Goal: Information Seeking & Learning: Check status

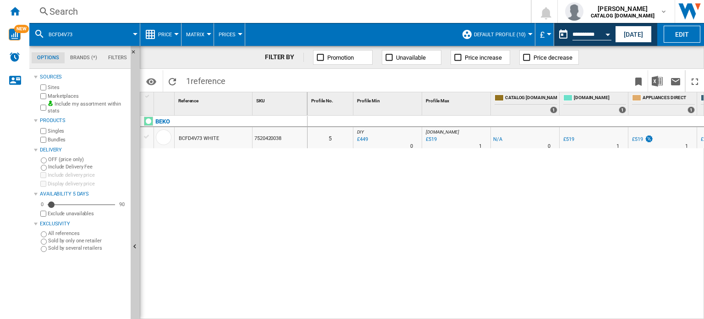
click at [87, 7] on div "Search" at bounding box center [279, 11] width 458 height 13
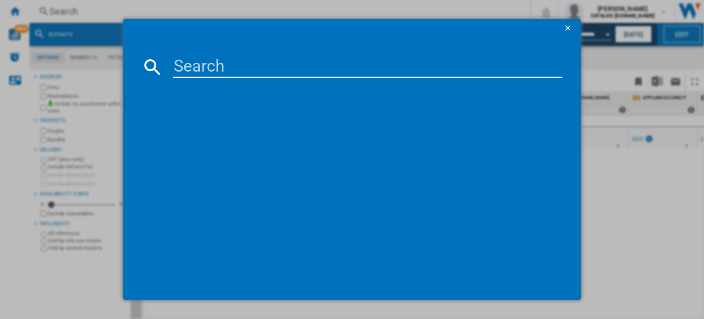
click at [204, 66] on input at bounding box center [368, 67] width 390 height 22
paste input "CK90F232T"
type input "CK90F232T"
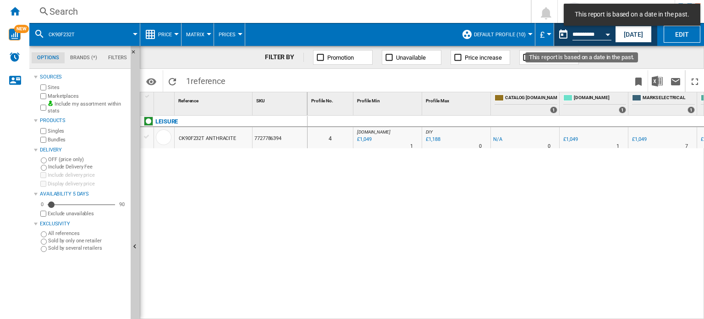
click at [605, 36] on button "Open calendar" at bounding box center [608, 33] width 17 height 17
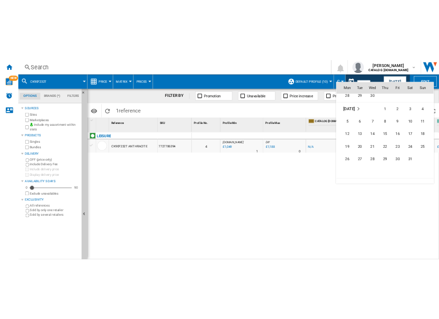
scroll to position [3870, 0]
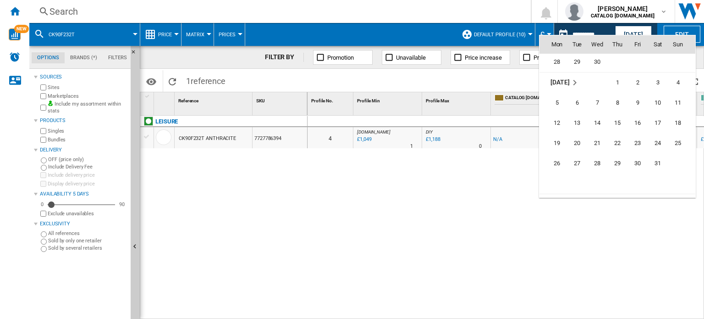
click at [678, 82] on span "4" at bounding box center [678, 82] width 18 height 18
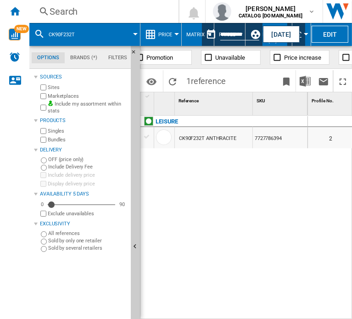
click at [278, 167] on div "LEISURE CK90F232T ANTHRACITE 7727786394" at bounding box center [223, 215] width 167 height 199
drag, startPoint x: 263, startPoint y: 168, endPoint x: 259, endPoint y: 169, distance: 4.6
click at [263, 168] on div "LEISURE CK90F232T ANTHRACITE 7727786394" at bounding box center [223, 215] width 167 height 199
drag, startPoint x: 222, startPoint y: 163, endPoint x: 215, endPoint y: 168, distance: 8.5
click at [221, 165] on div "LEISURE CK90F232T ANTHRACITE 7727786394" at bounding box center [223, 215] width 167 height 199
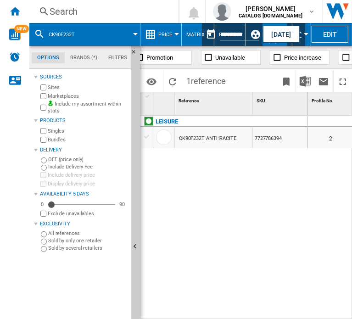
click at [174, 182] on div "LEISURE CK90F232T ANTHRACITE 7727786394" at bounding box center [223, 215] width 167 height 199
click at [161, 180] on div "LEISURE CK90F232T ANTHRACITE 7727786394" at bounding box center [223, 215] width 167 height 199
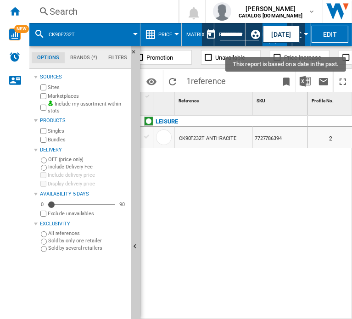
click at [232, 39] on input "**********" at bounding box center [239, 36] width 39 height 8
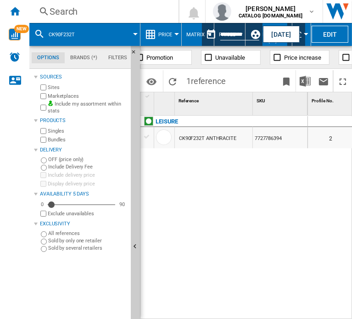
drag, startPoint x: 312, startPoint y: 314, endPoint x: 343, endPoint y: 314, distance: 31.6
click at [351, 314] on div "0 2 [DOMAIN_NAME] : -1.0 % £999 % N/A 1 [DOMAIN_NAME] : [DOMAIN_NAME] : -1.0 % …" at bounding box center [330, 218] width 44 height 204
click at [1, 113] on wk-sidenav "NEW" at bounding box center [14, 159] width 29 height 319
click at [73, 126] on div "Products" at bounding box center [80, 121] width 93 height 12
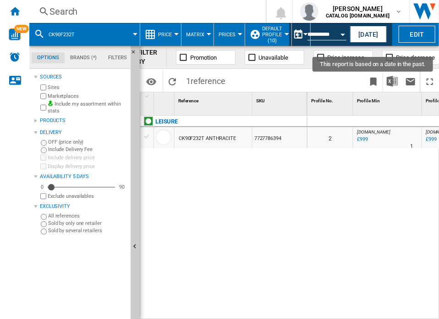
click at [347, 37] on button "Open calendar" at bounding box center [343, 33] width 17 height 17
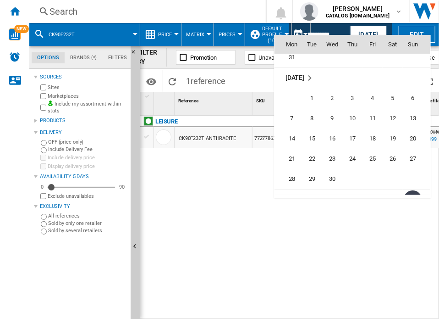
scroll to position [3751, 0]
click at [313, 101] on span "1" at bounding box center [312, 100] width 18 height 18
type input "**********"
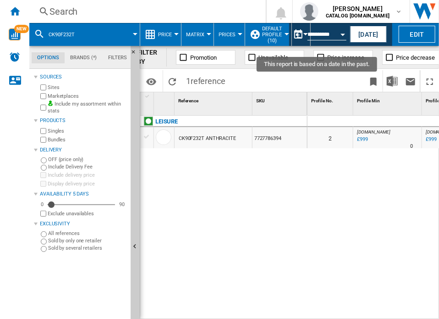
click at [344, 31] on button "Open calendar" at bounding box center [343, 33] width 17 height 17
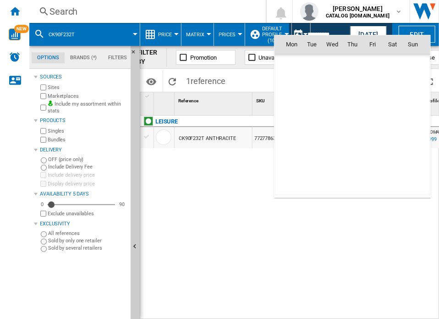
scroll to position [3767, 0]
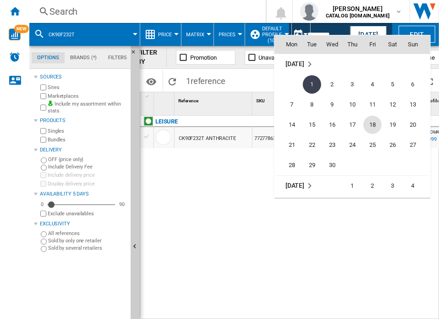
click at [370, 123] on span "18" at bounding box center [373, 125] width 18 height 18
type input "**********"
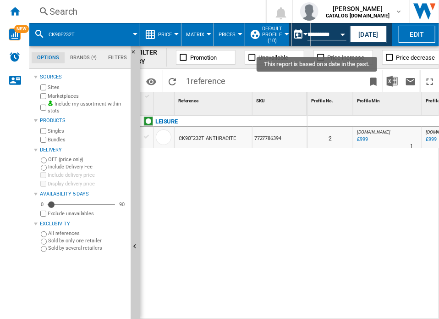
click at [345, 35] on div "Open calendar" at bounding box center [343, 34] width 5 height 2
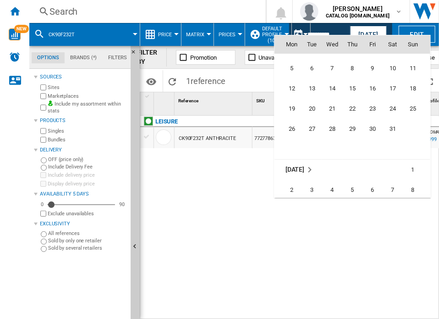
scroll to position [3859, 0]
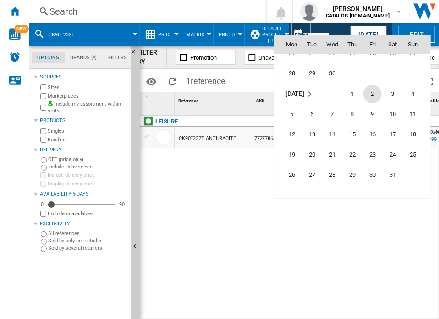
click at [369, 96] on span "2" at bounding box center [373, 94] width 18 height 18
type input "**********"
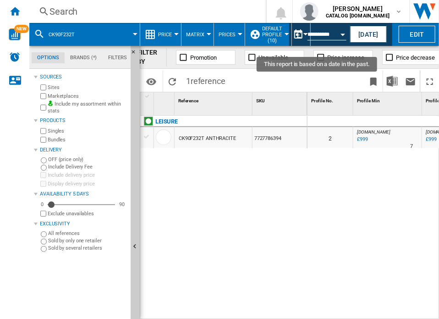
click at [342, 37] on button "Open calendar" at bounding box center [343, 33] width 17 height 17
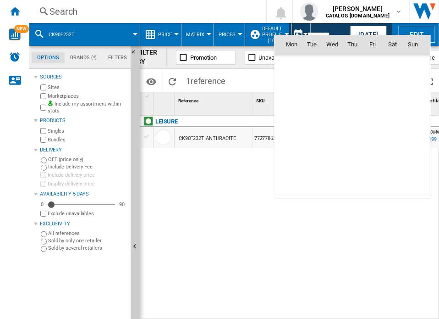
scroll to position [3889, 0]
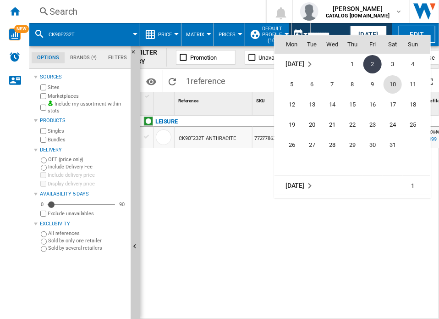
click at [391, 83] on span "10" at bounding box center [393, 84] width 18 height 18
type input "**********"
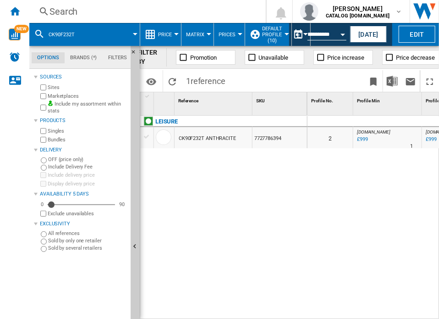
click at [85, 12] on div "Search" at bounding box center [146, 11] width 193 height 13
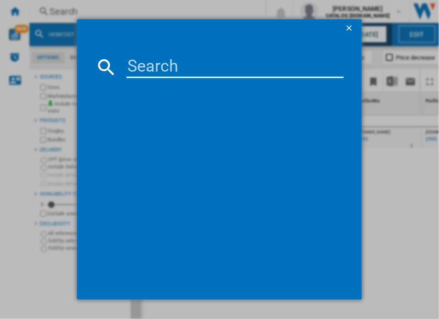
type input "CK90C230T"
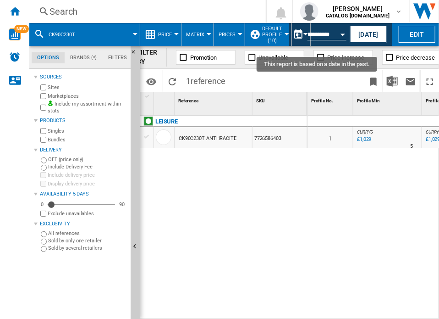
click at [343, 32] on button "Open calendar" at bounding box center [343, 33] width 17 height 17
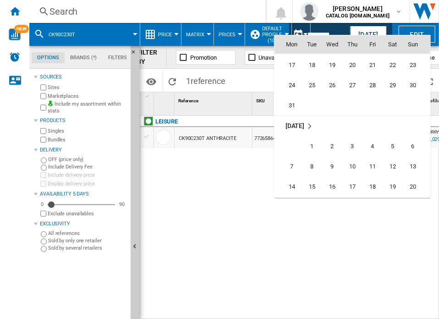
scroll to position [3751, 0]
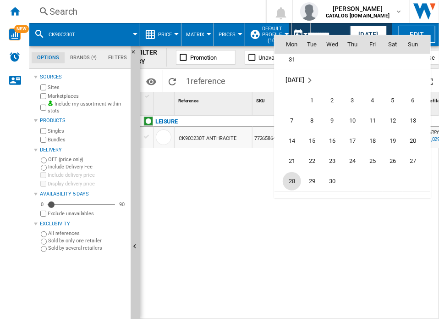
click at [289, 178] on span "28" at bounding box center [292, 181] width 18 height 18
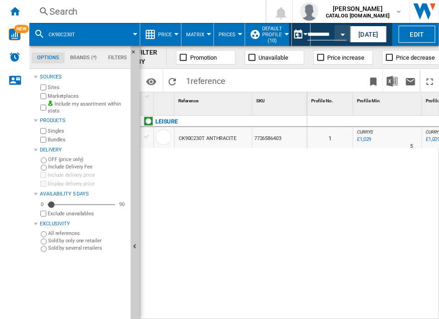
type input "**********"
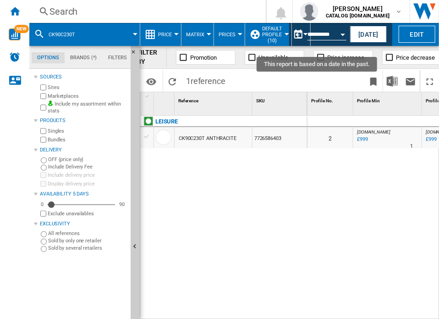
click at [343, 34] on div "Open calendar" at bounding box center [343, 34] width 5 height 2
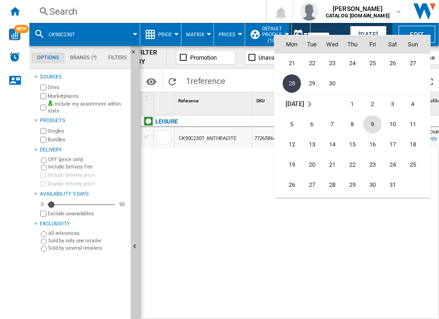
scroll to position [3859, 0]
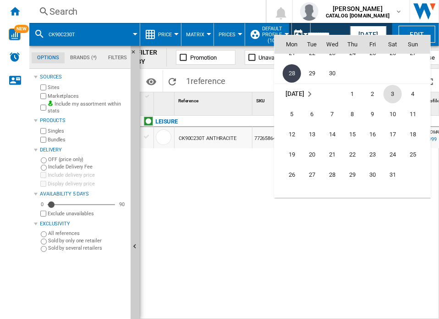
click at [398, 90] on span "3" at bounding box center [393, 94] width 18 height 18
type input "**********"
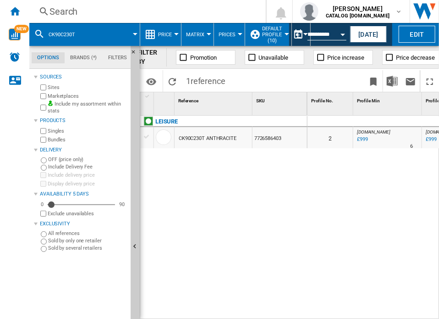
click at [64, 6] on div "Search" at bounding box center [146, 11] width 193 height 13
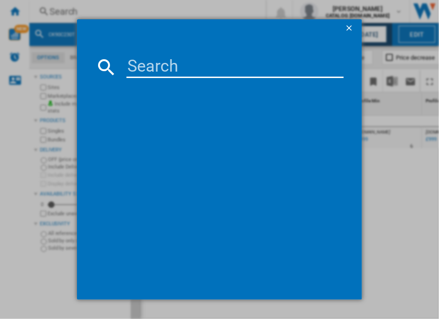
type input "CK100G232K"
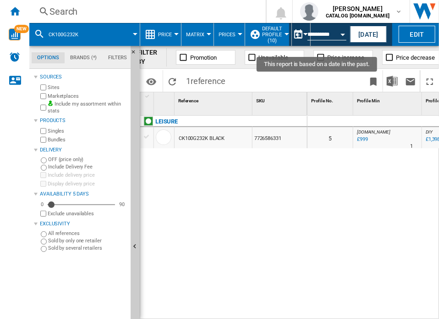
click at [349, 34] on button "Open calendar" at bounding box center [343, 33] width 17 height 17
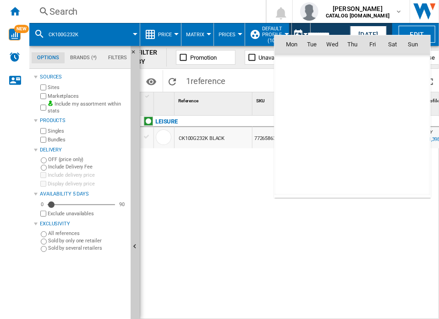
scroll to position [3889, 0]
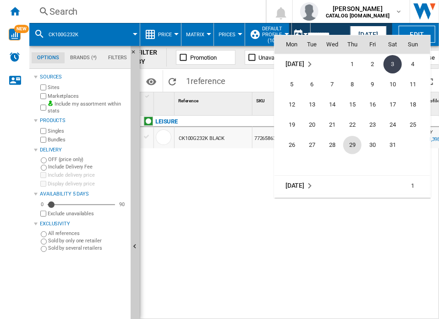
click at [350, 144] on span "29" at bounding box center [352, 145] width 18 height 18
type input "**********"
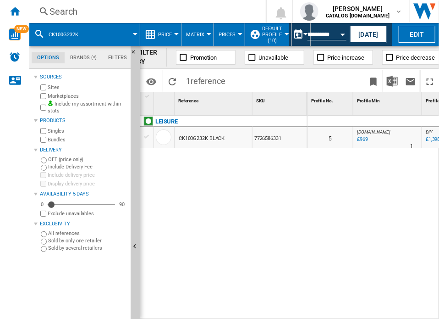
click at [85, 14] on div "Search" at bounding box center [146, 11] width 193 height 13
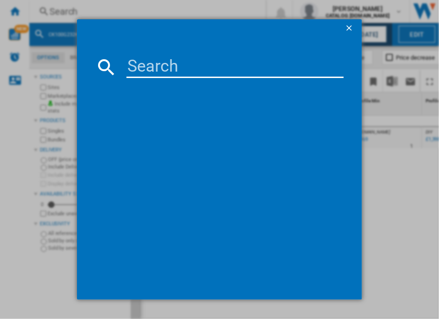
type input "CK100F232T"
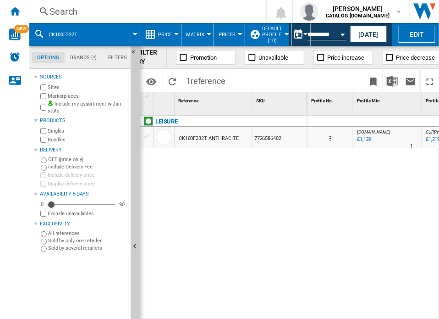
click at [343, 34] on div "Open calendar" at bounding box center [343, 34] width 5 height 2
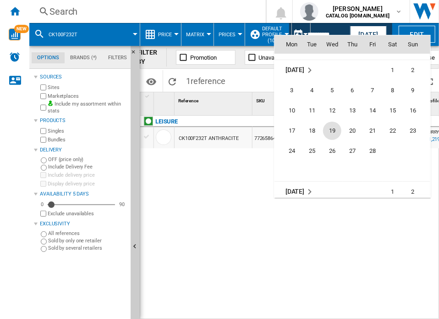
scroll to position [3522, 0]
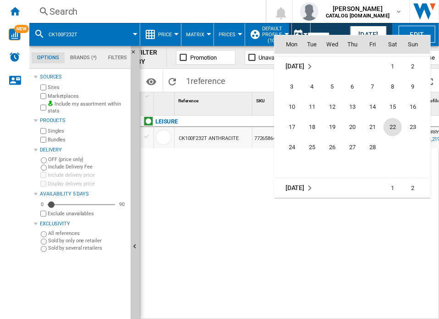
click at [393, 127] on span "22" at bounding box center [393, 127] width 18 height 18
type input "**********"
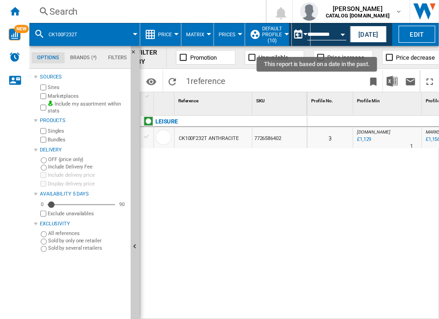
click at [347, 34] on button "Open calendar" at bounding box center [343, 33] width 17 height 17
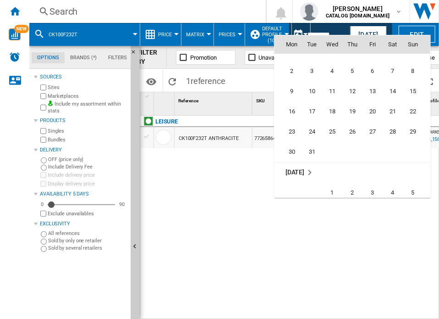
scroll to position [3249, 0]
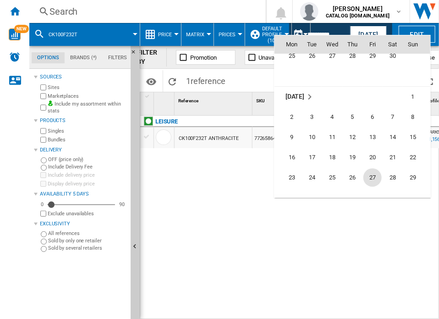
click at [381, 174] on span "27" at bounding box center [373, 177] width 18 height 18
type input "**********"
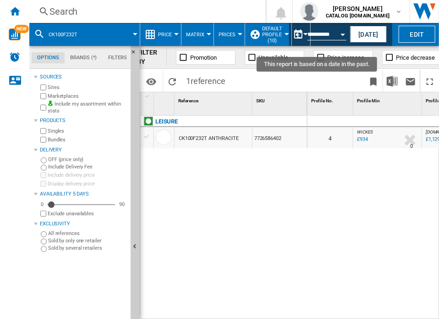
click at [343, 34] on div "Open calendar" at bounding box center [343, 34] width 5 height 2
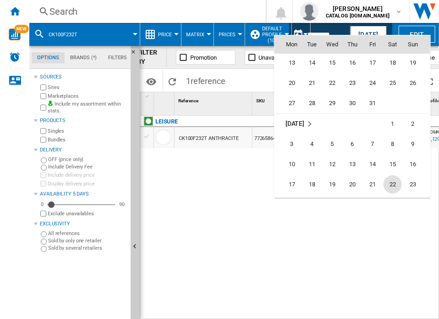
scroll to position [3510, 0]
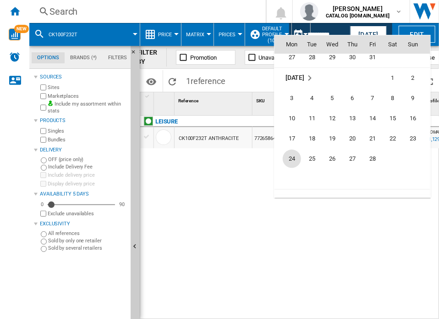
click at [289, 159] on span "24" at bounding box center [292, 158] width 18 height 18
type input "**********"
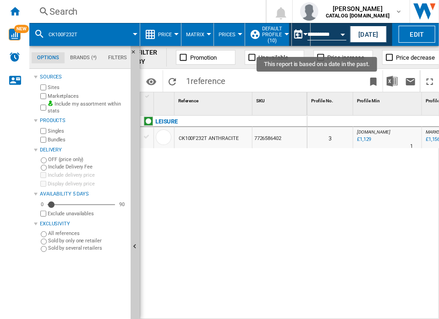
click at [343, 34] on div "Open calendar" at bounding box center [343, 34] width 5 height 2
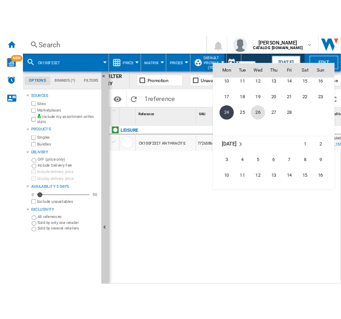
scroll to position [3615, 0]
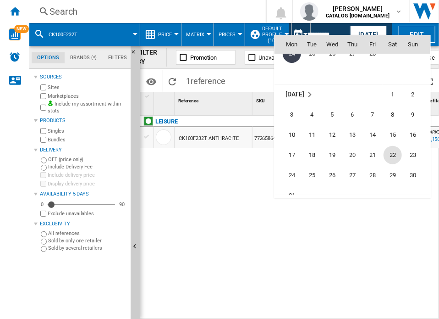
click at [393, 155] on span "22" at bounding box center [393, 155] width 18 height 18
type input "**********"
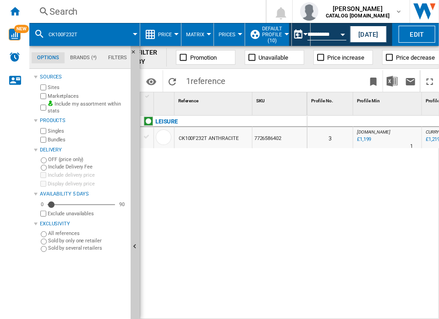
click at [132, 10] on div "Search" at bounding box center [146, 11] width 193 height 13
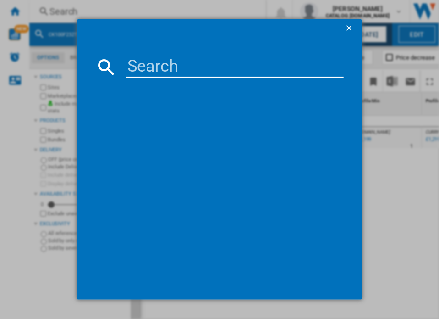
click at [144, 57] on input at bounding box center [236, 67] width 218 height 22
type input "WTIK94121F"
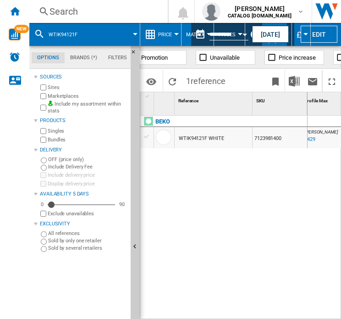
scroll to position [0, 137]
click at [133, 50] on ng-md-icon "Hide" at bounding box center [136, 54] width 11 height 11
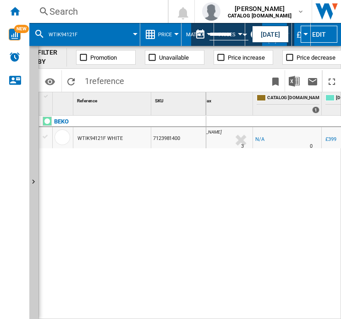
drag, startPoint x: 250, startPoint y: 314, endPoint x: 238, endPoint y: 314, distance: 11.5
click at [238, 314] on div "0 5 [DOMAIN_NAME] : -1.0 % £399 % N/A 5 [DOMAIN_NAME] : [PERSON_NAME] : -1.0 % …" at bounding box center [273, 218] width 135 height 204
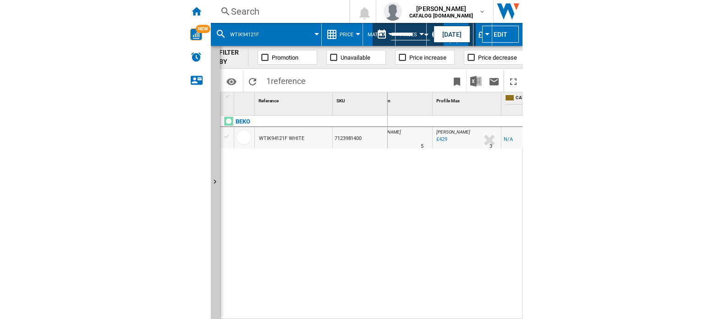
scroll to position [0, 0]
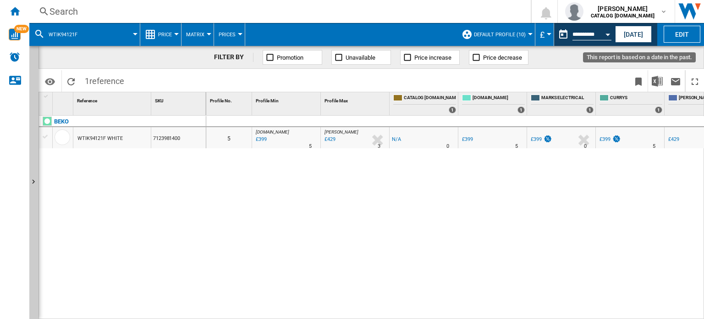
click at [606, 37] on button "Open calendar" at bounding box center [608, 33] width 17 height 17
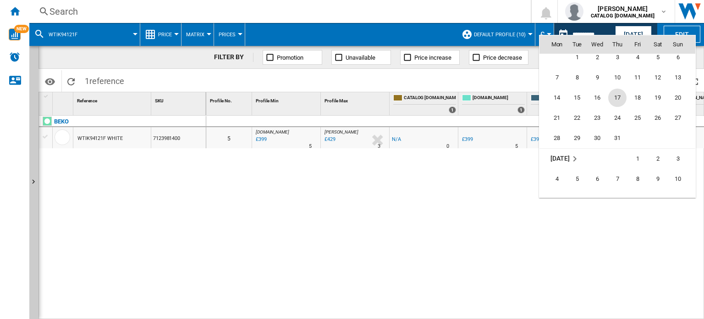
scroll to position [3050, 0]
click at [675, 93] on span "13" at bounding box center [678, 93] width 18 height 18
type input "**********"
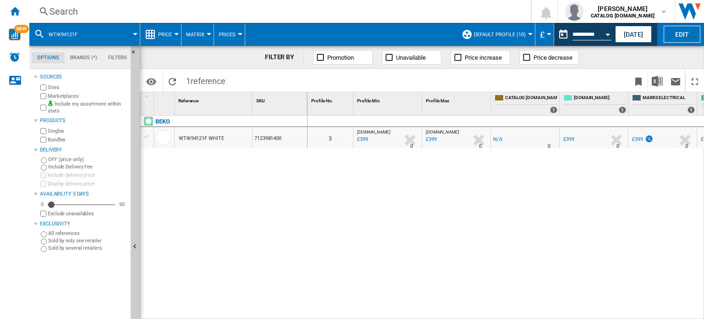
click at [609, 33] on div "Open calendar" at bounding box center [608, 34] width 5 height 2
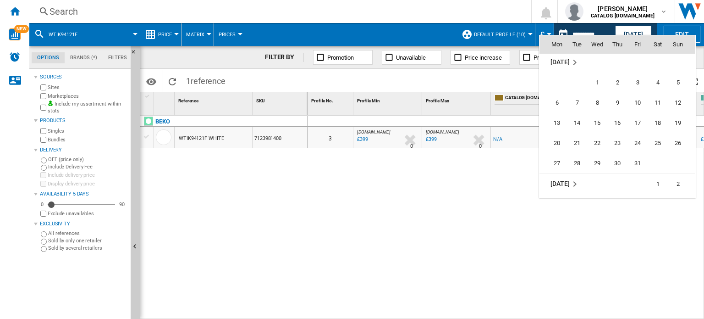
scroll to position [3496, 0]
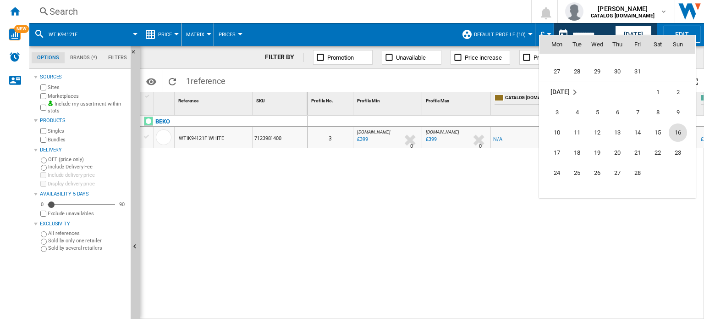
click at [675, 130] on span "16" at bounding box center [678, 132] width 18 height 18
type input "**********"
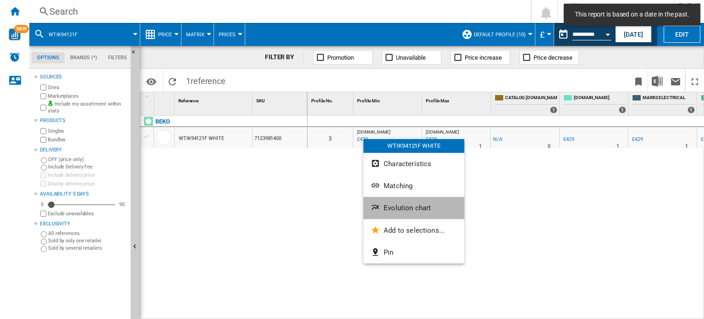
click at [404, 210] on span "Evolution chart" at bounding box center [407, 208] width 47 height 8
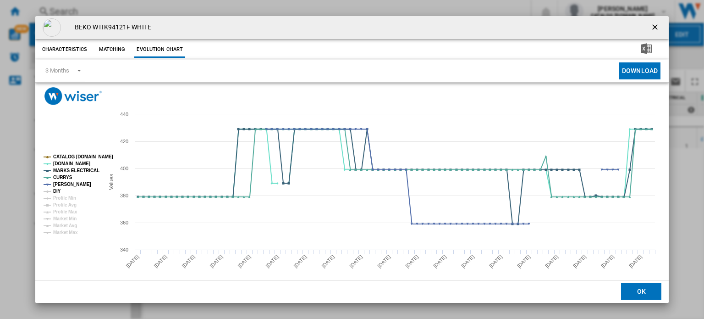
click at [53, 192] on tspan "DIY" at bounding box center [57, 190] width 8 height 5
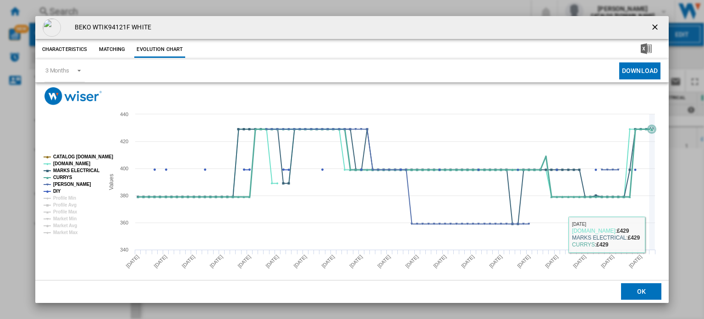
click at [652, 232] on icon "Product popup" at bounding box center [652, 181] width 0 height 135
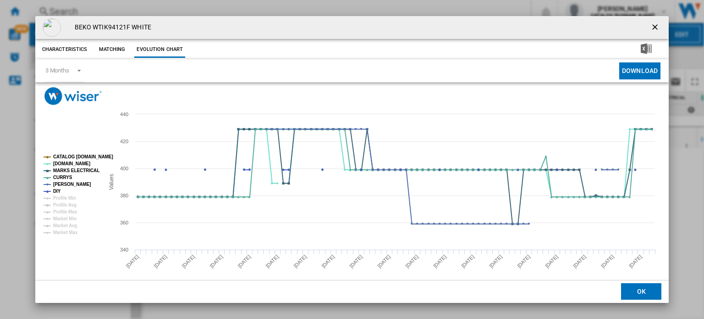
click at [655, 27] on ng-md-icon "getI18NText('BUTTONS.CLOSE_DIALOG')" at bounding box center [656, 27] width 11 height 11
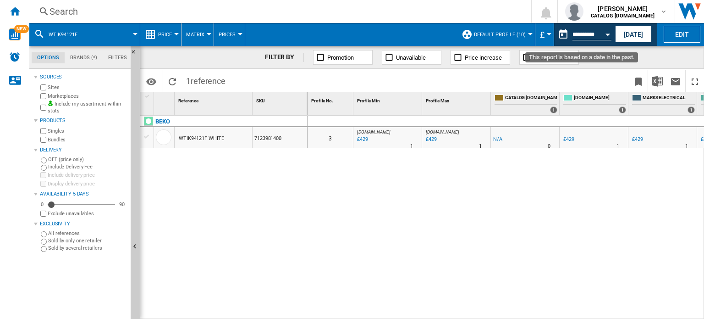
click at [605, 36] on button "Open calendar" at bounding box center [608, 33] width 17 height 17
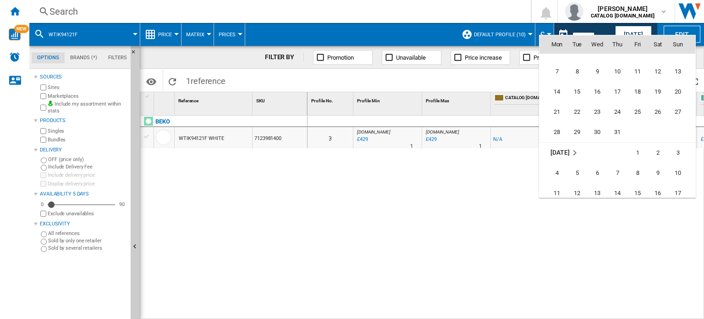
scroll to position [4166, 0]
click at [558, 74] on span "7" at bounding box center [557, 70] width 18 height 18
type input "**********"
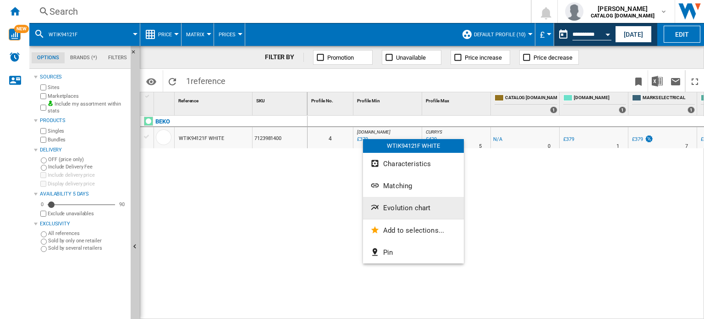
click at [402, 210] on span "Evolution chart" at bounding box center [406, 208] width 47 height 8
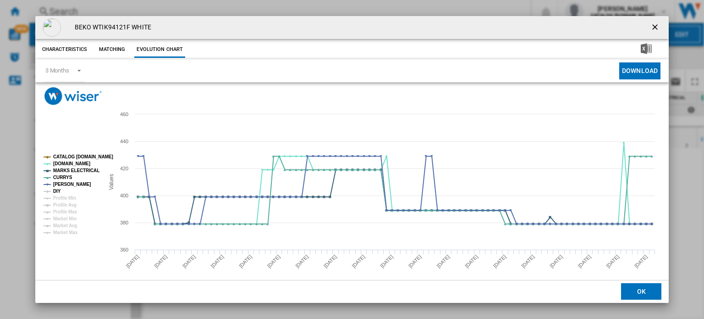
click at [55, 192] on tspan "DIY" at bounding box center [57, 190] width 8 height 5
click at [651, 25] on ng-md-icon "getI18NText('BUTTONS.CLOSE_DIALOG')" at bounding box center [656, 27] width 11 height 11
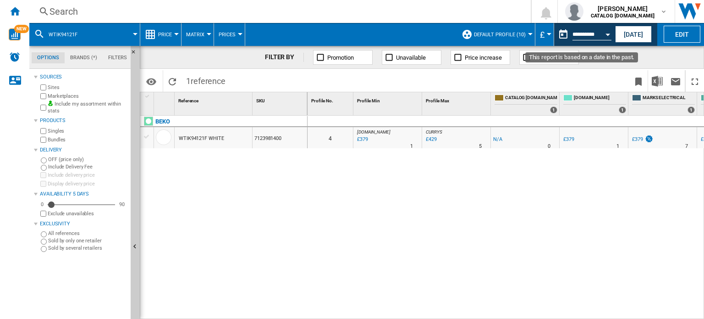
click at [606, 33] on div "Open calendar" at bounding box center [608, 34] width 5 height 2
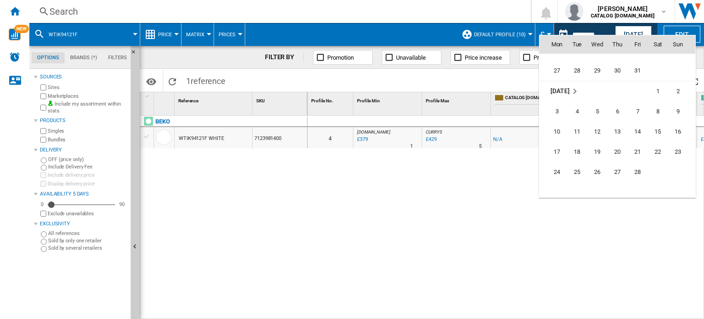
scroll to position [3490, 0]
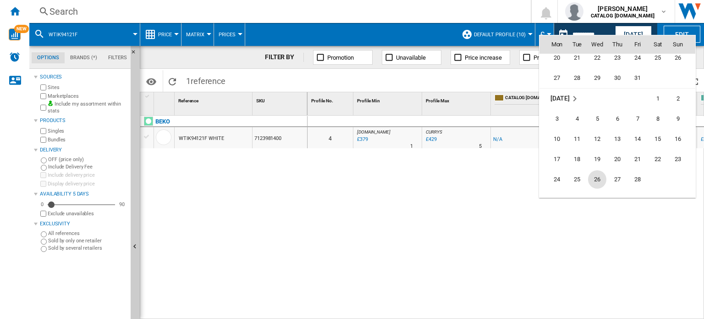
click at [595, 179] on span "26" at bounding box center [597, 179] width 18 height 18
type input "**********"
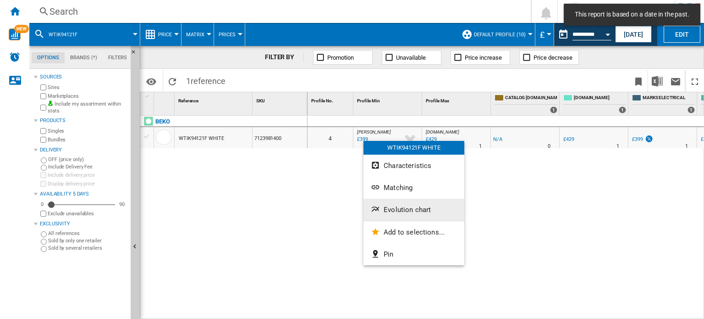
click at [408, 207] on span "Evolution chart" at bounding box center [407, 209] width 47 height 8
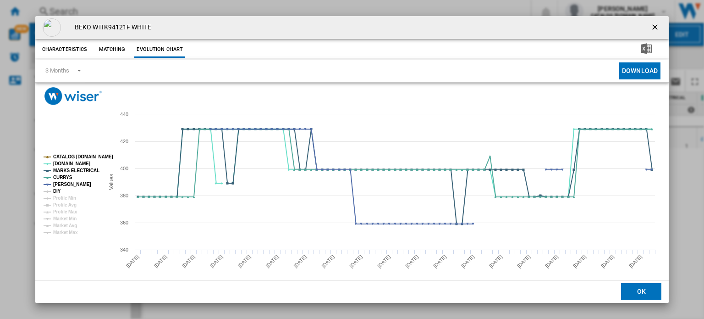
click at [58, 192] on tspan "DIY" at bounding box center [57, 190] width 8 height 5
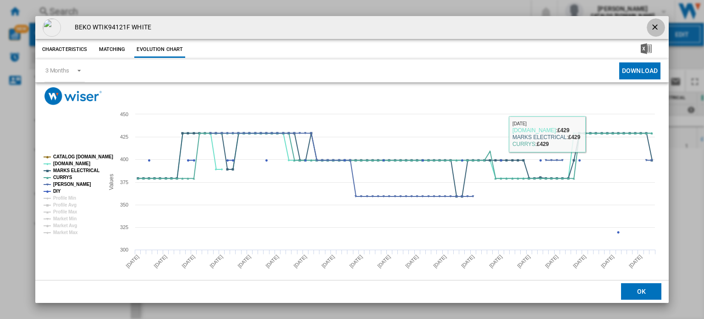
click at [651, 27] on ng-md-icon "getI18NText('BUTTONS.CLOSE_DIALOG')" at bounding box center [656, 27] width 11 height 11
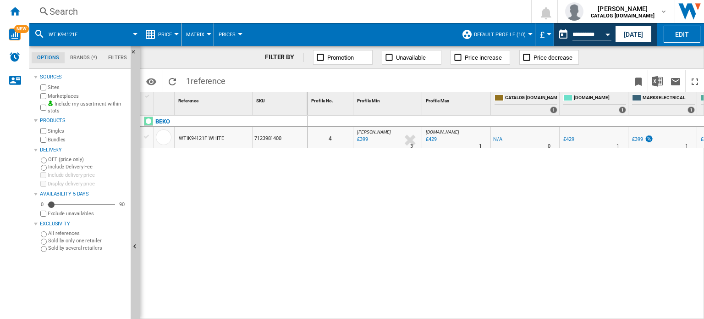
click at [107, 14] on div "Search" at bounding box center [279, 11] width 458 height 13
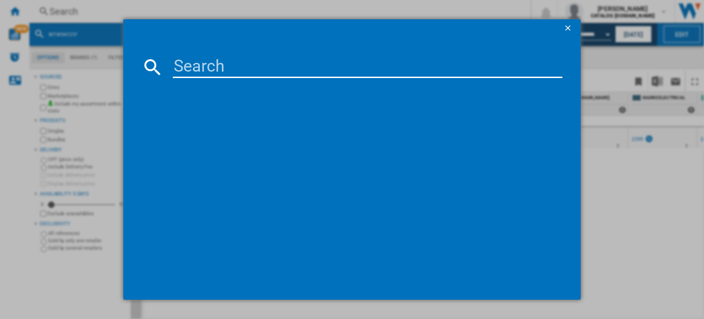
type input "BCFD4V73"
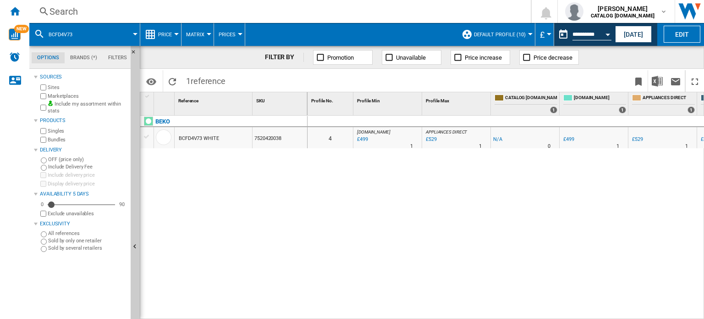
click at [609, 33] on div "Open calendar" at bounding box center [608, 34] width 5 height 2
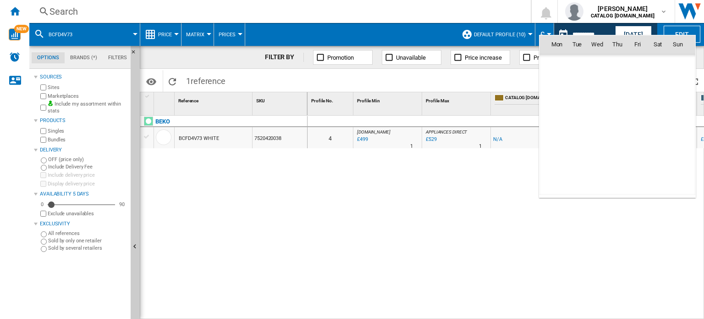
scroll to position [3524, 0]
click at [420, 240] on div at bounding box center [352, 159] width 704 height 319
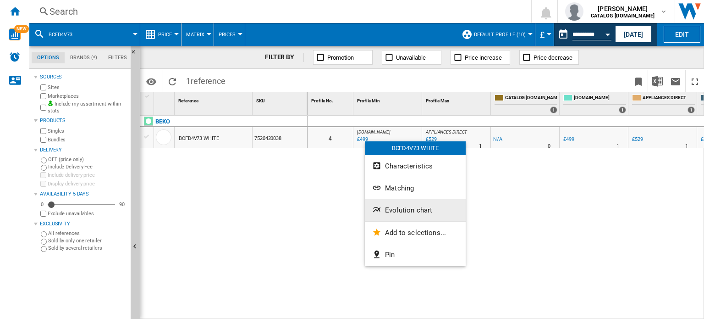
click at [398, 209] on span "Evolution chart" at bounding box center [408, 210] width 47 height 8
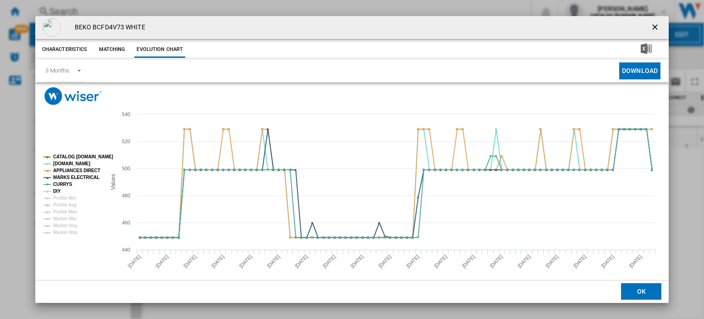
click at [55, 190] on tspan "DIY" at bounding box center [57, 190] width 8 height 5
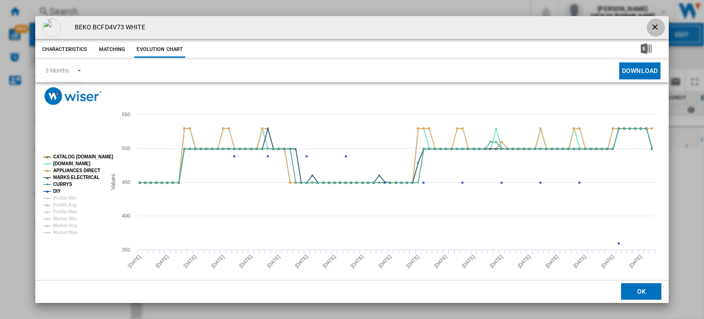
click at [651, 29] on ng-md-icon "getI18NText('BUTTONS.CLOSE_DIALOG')" at bounding box center [656, 27] width 11 height 11
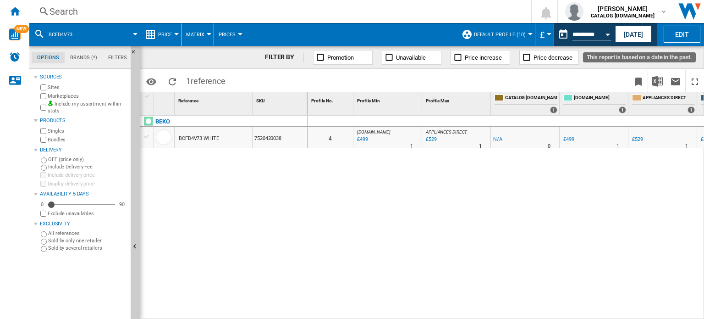
click at [605, 34] on button "Open calendar" at bounding box center [608, 33] width 17 height 17
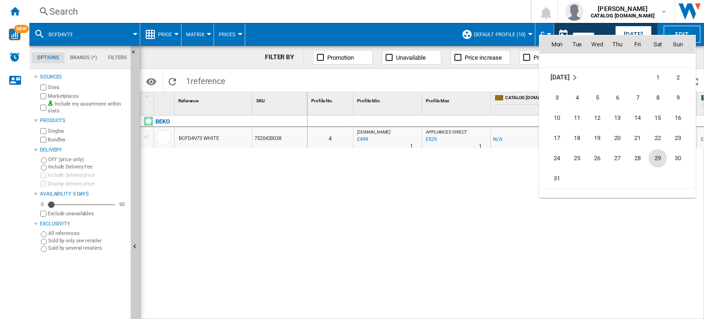
scroll to position [3661, 0]
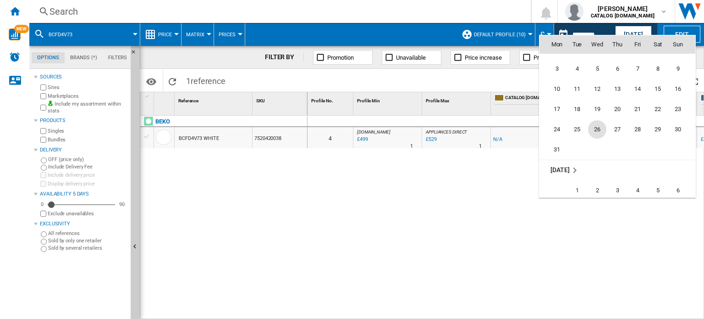
click at [596, 130] on span "26" at bounding box center [597, 129] width 18 height 18
type input "**********"
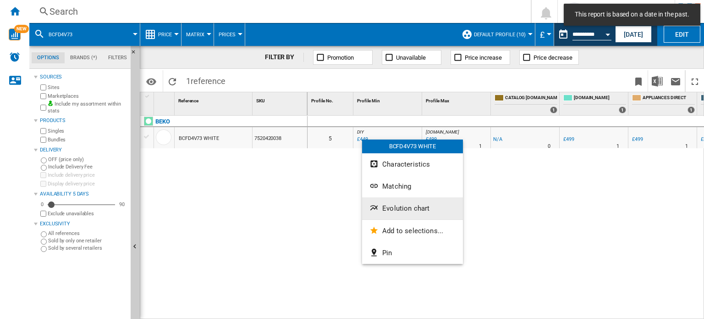
click at [396, 207] on span "Evolution chart" at bounding box center [405, 208] width 47 height 8
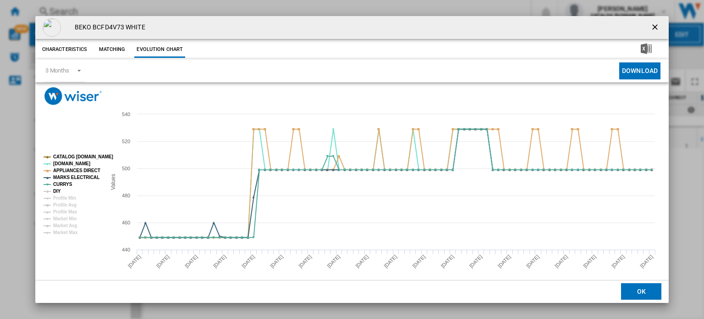
click at [55, 192] on tspan "DIY" at bounding box center [57, 190] width 8 height 5
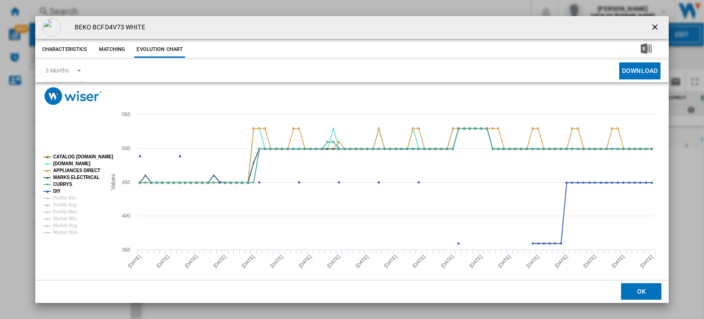
click at [651, 25] on ng-md-icon "getI18NText('BUTTONS.CLOSE_DIALOG')" at bounding box center [656, 27] width 11 height 11
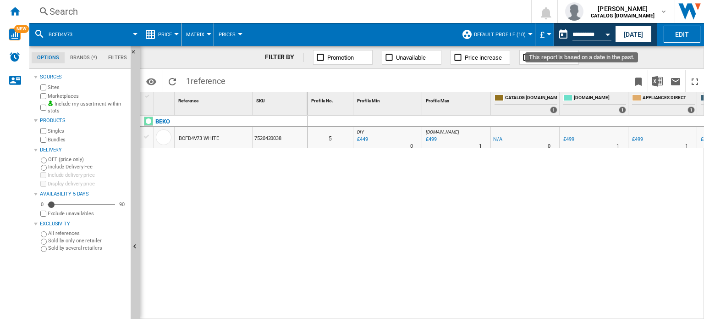
click at [609, 33] on div "Open calendar" at bounding box center [608, 34] width 5 height 2
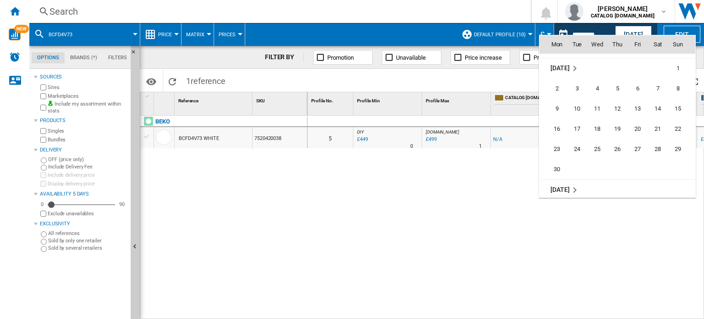
scroll to position [4013, 0]
click at [561, 163] on span "30" at bounding box center [557, 163] width 18 height 18
type input "**********"
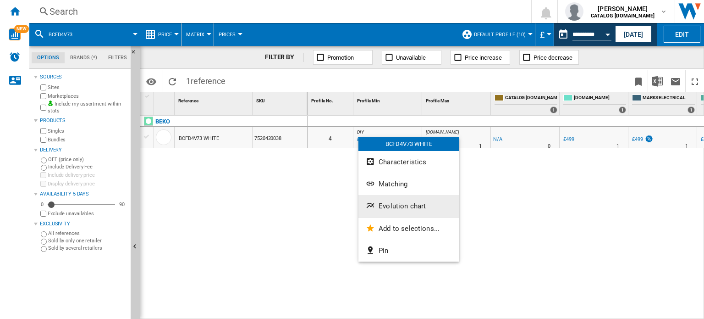
click at [396, 205] on span "Evolution chart" at bounding box center [402, 206] width 47 height 8
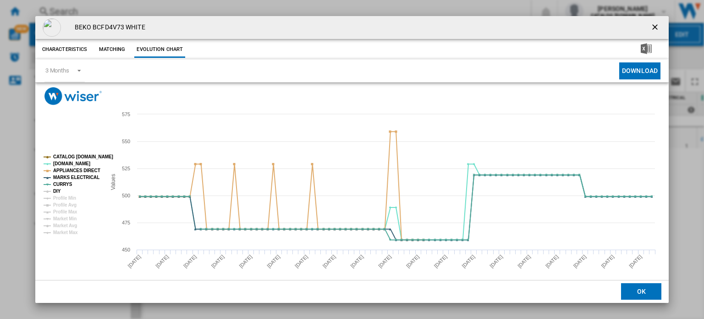
click at [57, 188] on tspan "DIY" at bounding box center [57, 190] width 8 height 5
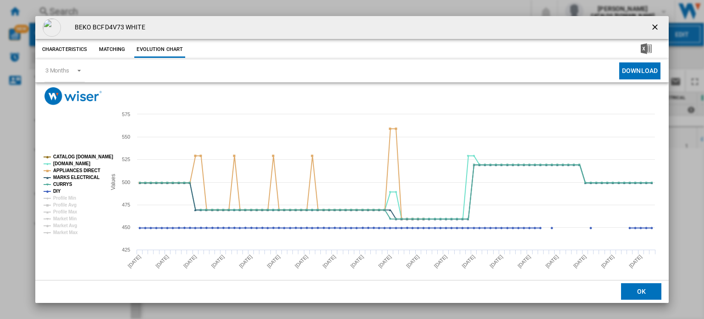
drag, startPoint x: 653, startPoint y: 24, endPoint x: 642, endPoint y: 26, distance: 11.1
click at [653, 24] on ng-md-icon "getI18NText('BUTTONS.CLOSE_DIALOG')" at bounding box center [656, 27] width 11 height 11
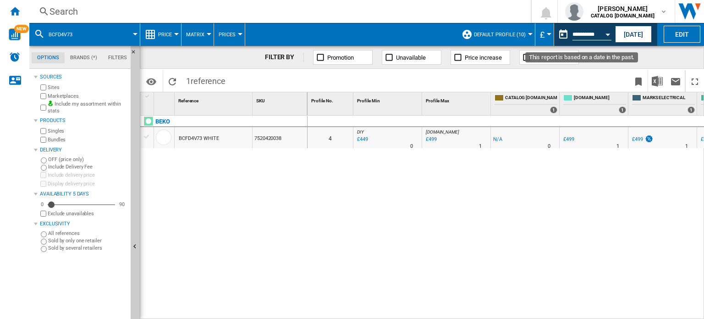
click at [604, 34] on button "Open calendar" at bounding box center [608, 33] width 17 height 17
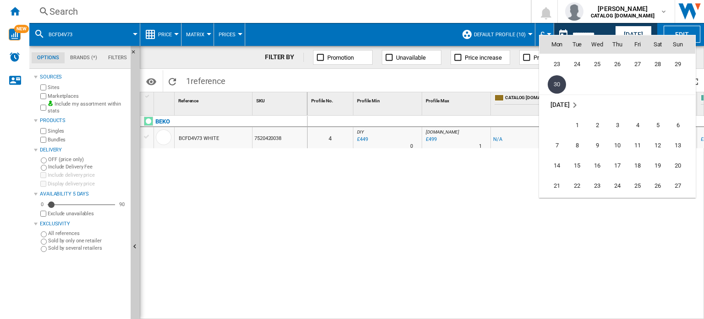
scroll to position [4101, 0]
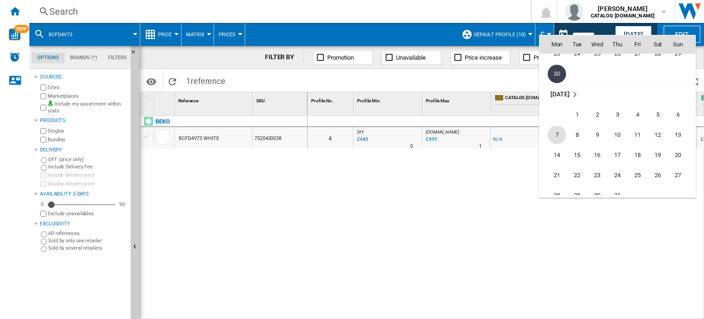
click at [562, 132] on span "7" at bounding box center [557, 135] width 18 height 18
type input "**********"
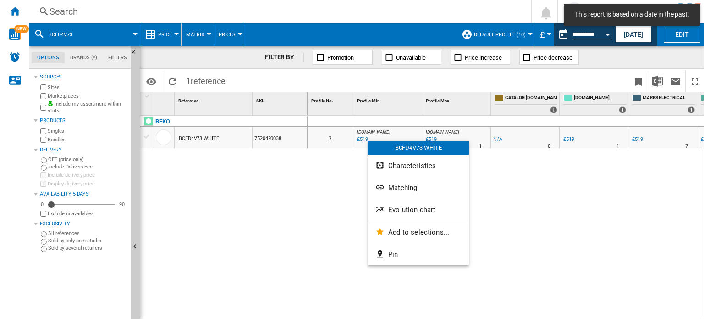
click at [418, 205] on button "Evolution chart" at bounding box center [418, 210] width 101 height 22
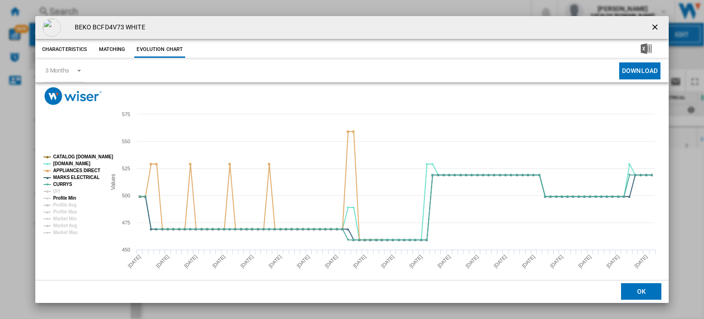
click at [56, 195] on tspan "Profile Min" at bounding box center [64, 197] width 23 height 5
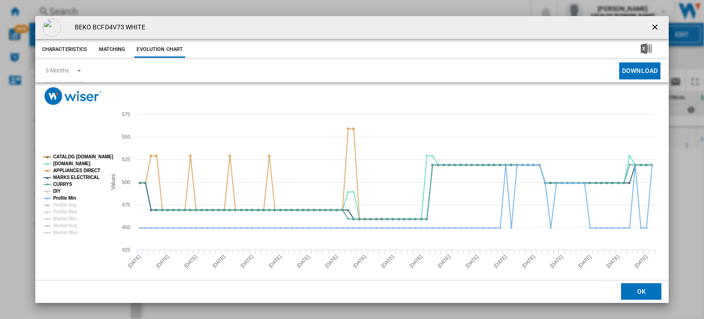
click at [57, 189] on tspan "DIY" at bounding box center [57, 190] width 8 height 5
click at [63, 198] on tspan "Profile Min" at bounding box center [64, 197] width 23 height 5
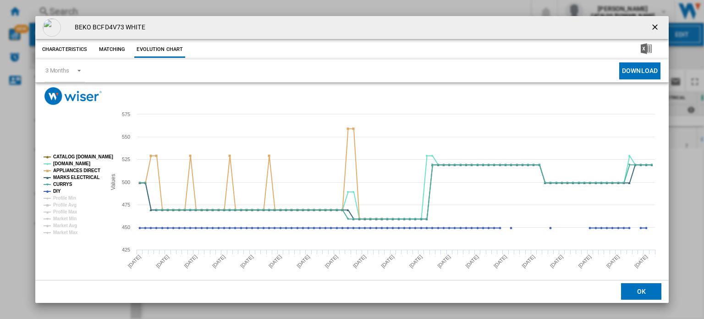
drag, startPoint x: 653, startPoint y: 25, endPoint x: 640, endPoint y: 25, distance: 12.8
click at [653, 25] on ng-md-icon "getI18NText('BUTTONS.CLOSE_DIALOG')" at bounding box center [656, 27] width 11 height 11
